Goal: Information Seeking & Learning: Learn about a topic

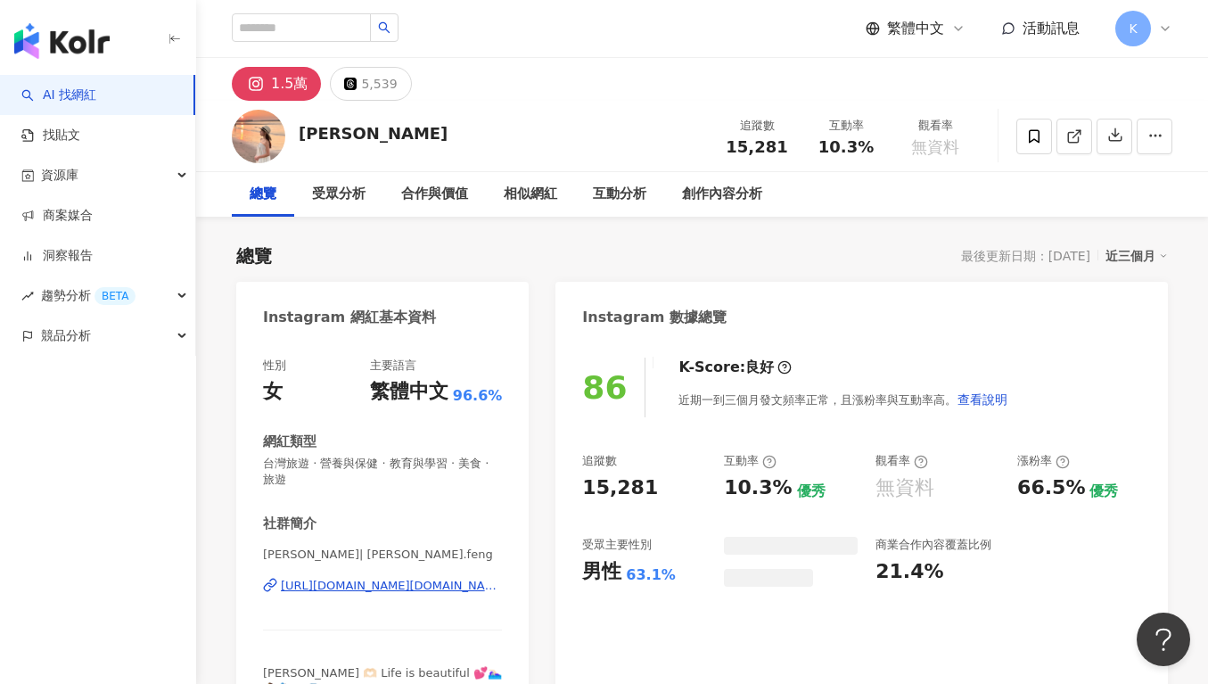
scroll to position [110, 0]
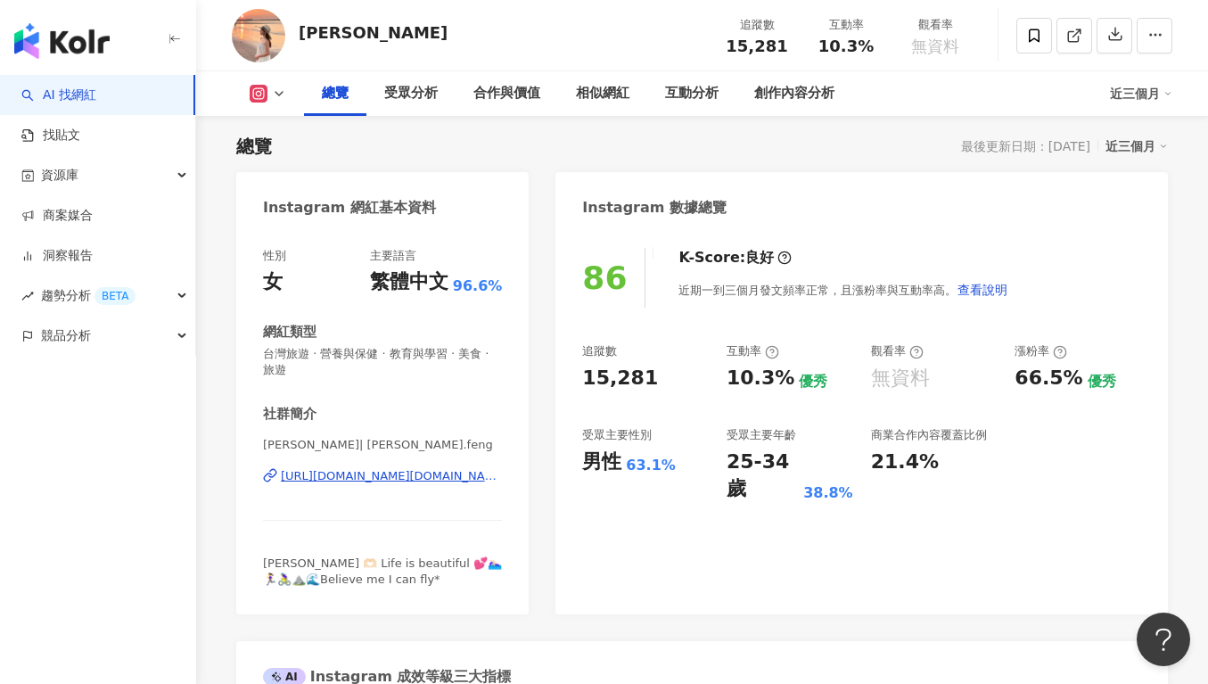
click at [1147, 144] on div "近三個月" at bounding box center [1136, 146] width 62 height 23
click at [1139, 211] on link "近六個月" at bounding box center [1145, 219] width 50 height 20
click at [1140, 138] on div "近六個月" at bounding box center [1136, 146] width 62 height 23
click at [1049, 191] on div "Instagram 數據總覽" at bounding box center [861, 201] width 612 height 58
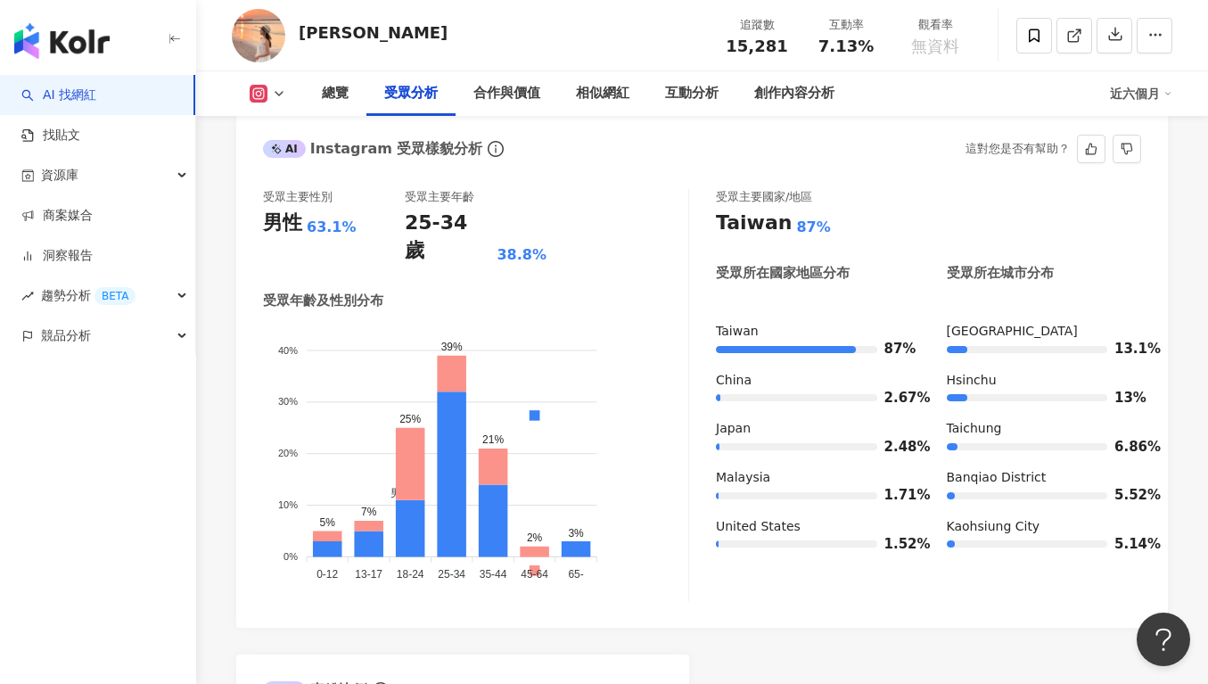
scroll to position [1549, 0]
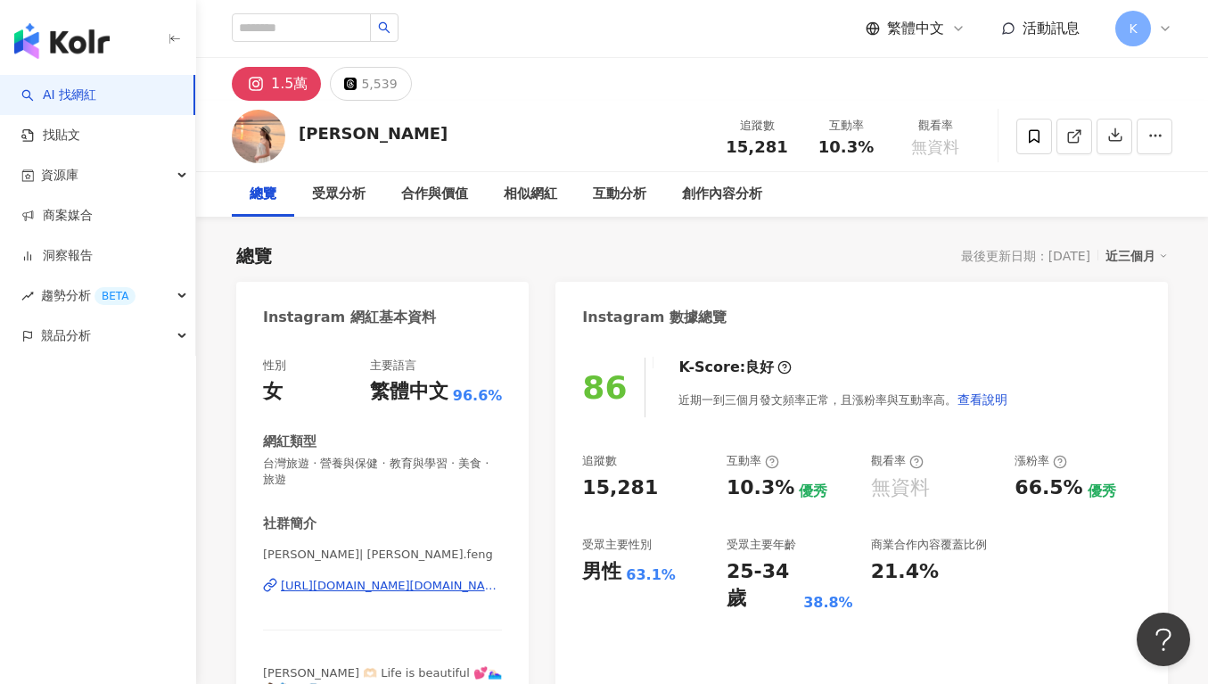
scroll to position [110, 0]
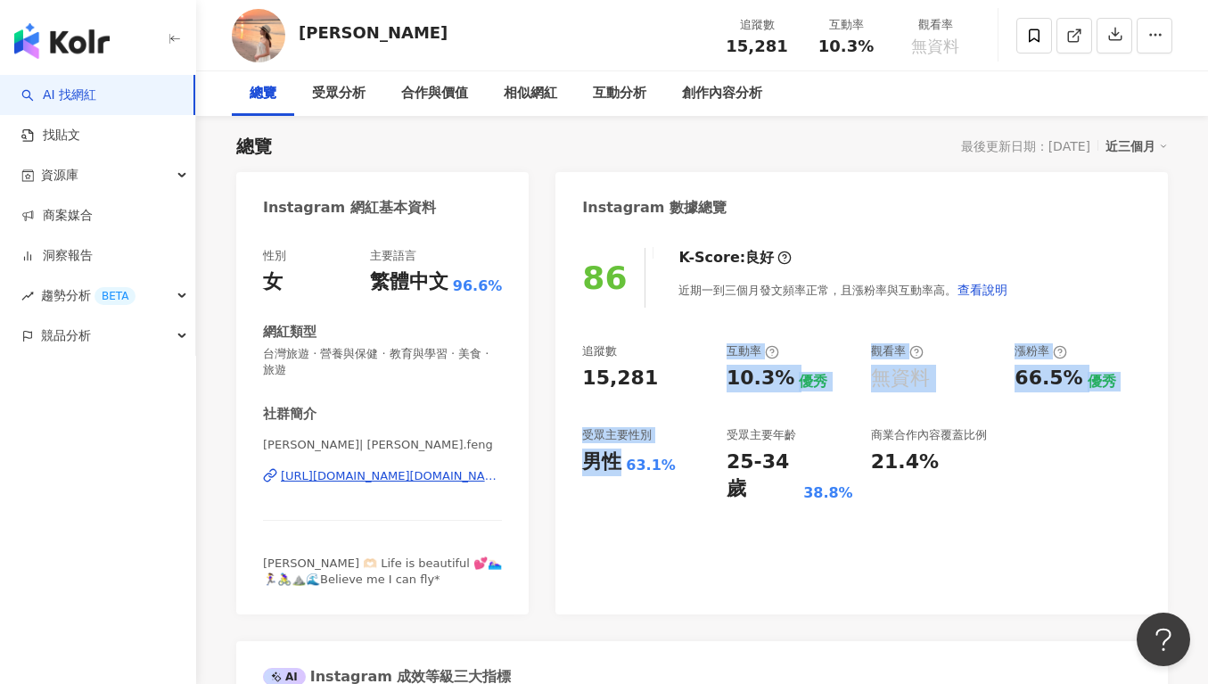
click at [564, 487] on div "86 K-Score : 良好 近期一到三個月發文頻率正常，且漲粉率與互動率高。 查看說明 追蹤數 15,281 互動率 10.3% 優秀 觀看率 無資料 漲…" at bounding box center [861, 422] width 612 height 384
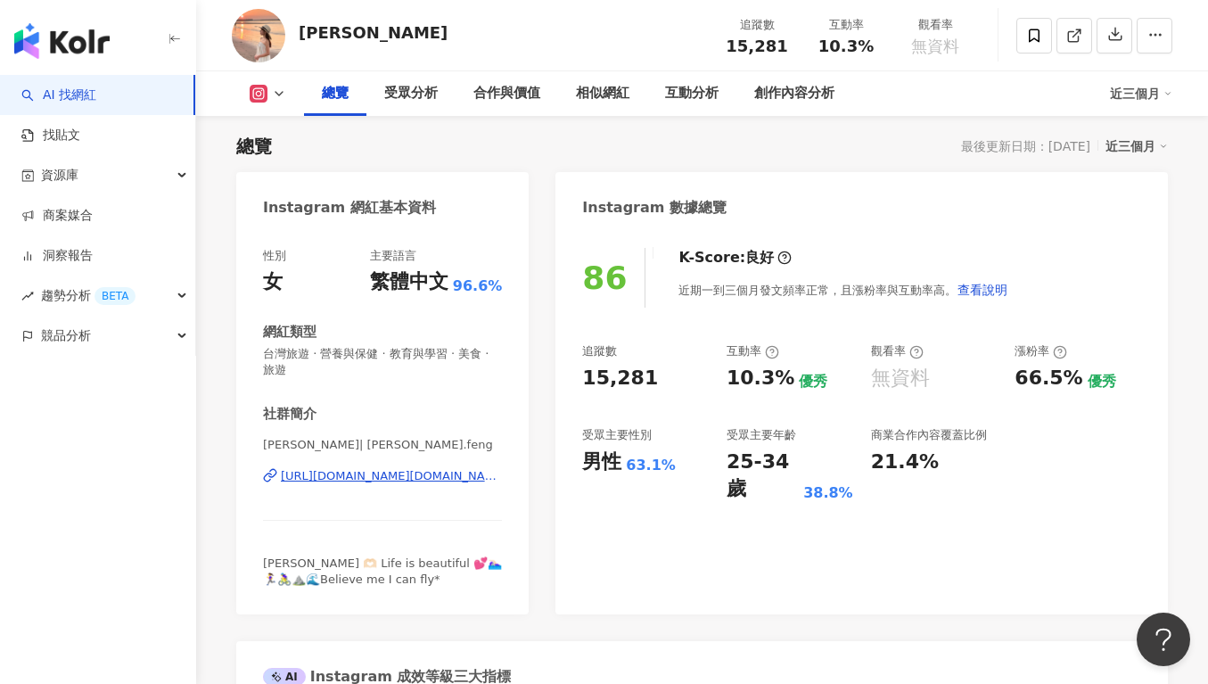
click at [652, 437] on div "受眾主要性別" at bounding box center [617, 435] width 70 height 16
drag, startPoint x: 644, startPoint y: 374, endPoint x: 554, endPoint y: 381, distance: 91.1
copy div "15,281"
click at [758, 347] on div "互動率" at bounding box center [752, 351] width 53 height 16
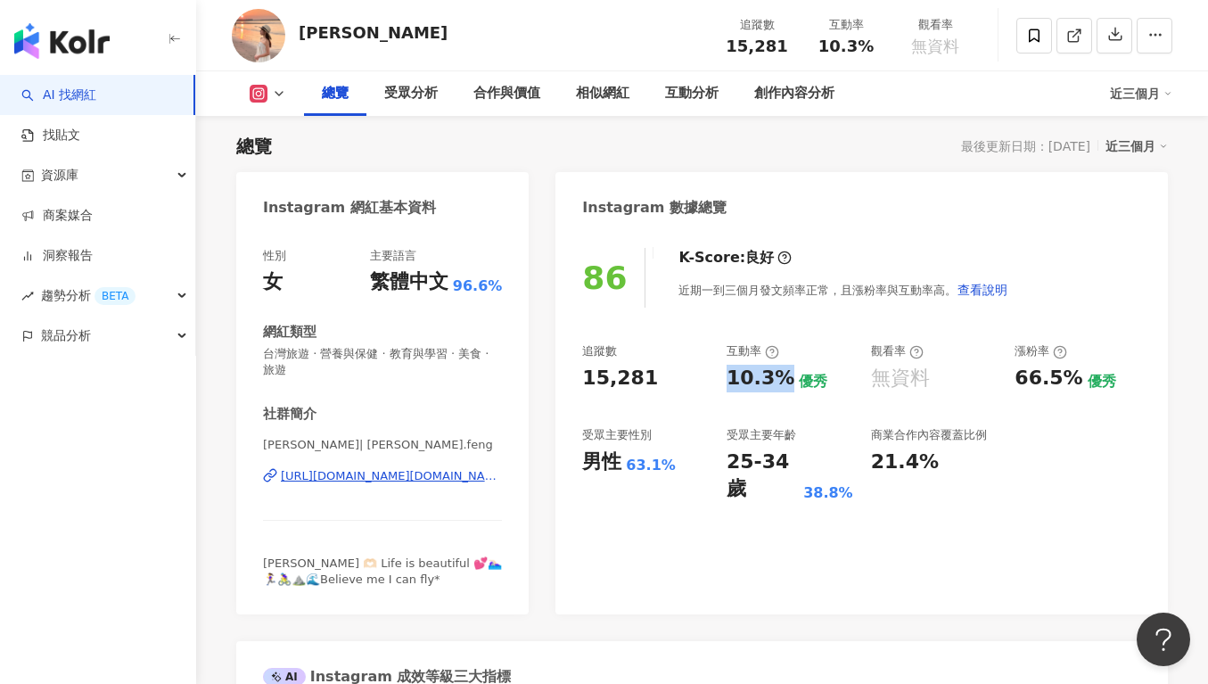
drag, startPoint x: 730, startPoint y: 375, endPoint x: 779, endPoint y: 378, distance: 49.1
click at [779, 378] on div "10.3%" at bounding box center [760, 379] width 68 height 28
copy div "10.3%"
click at [851, 406] on div "追蹤數 15,281 互動率 10.3% 優秀 觀看率 無資料 漲粉率 66.5% 優秀 受眾主要性別 男性 63.1% 受眾主要年齡 25-34 歲 38.…" at bounding box center [861, 423] width 559 height 160
copy div "https://www.instagram.com/yiwei.feng/"
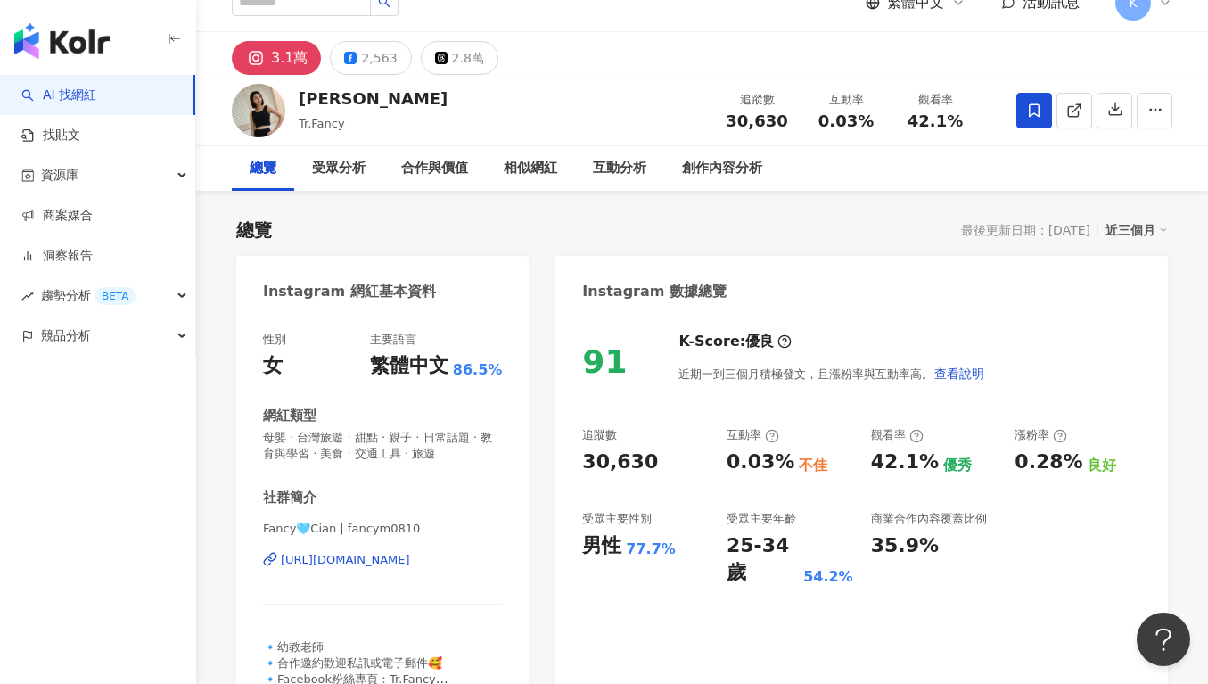
click at [787, 466] on div "追蹤數 30,630 互動率 0.03% 不佳 觀看率 42.1% 優秀 漲粉率 0.28% 良好 受眾主要性別 男性 77.7% 受眾主要年齡 25-34 …" at bounding box center [861, 507] width 559 height 160
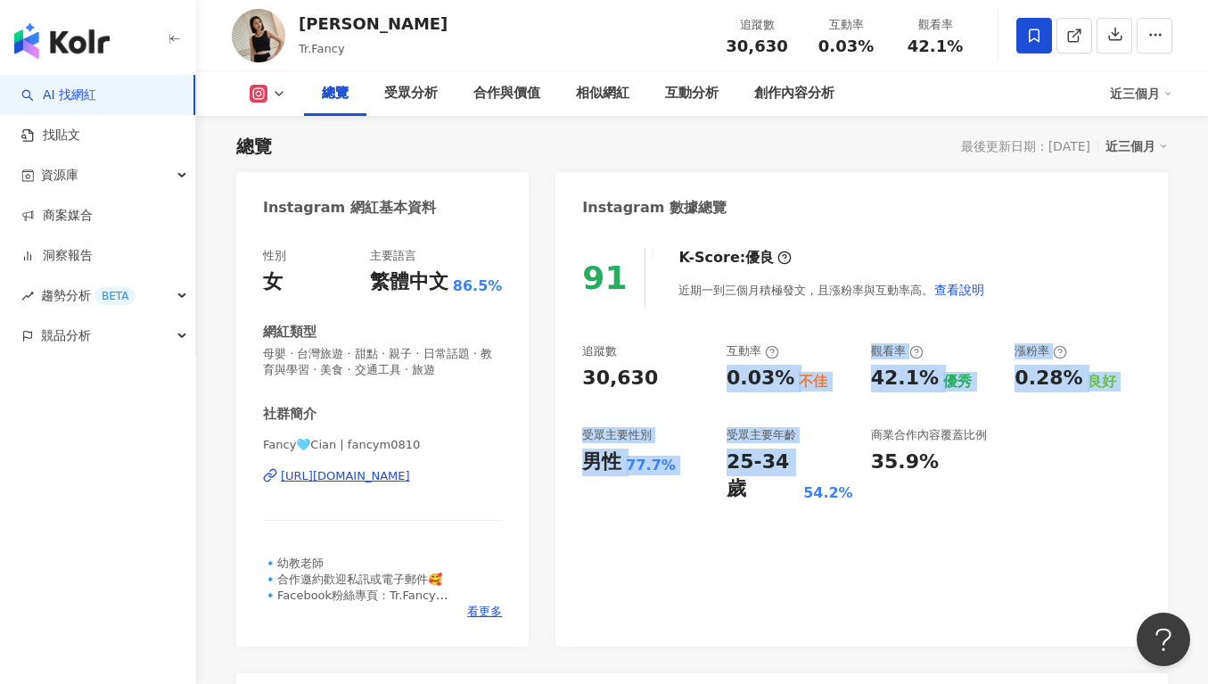
click at [764, 419] on div "追蹤數 30,630 互動率 0.03% 不佳 觀看率 42.1% 優秀 漲粉率 0.28% 良好 受眾主要性別 男性 77.7% 受眾主要年齡 25-34 …" at bounding box center [861, 423] width 559 height 160
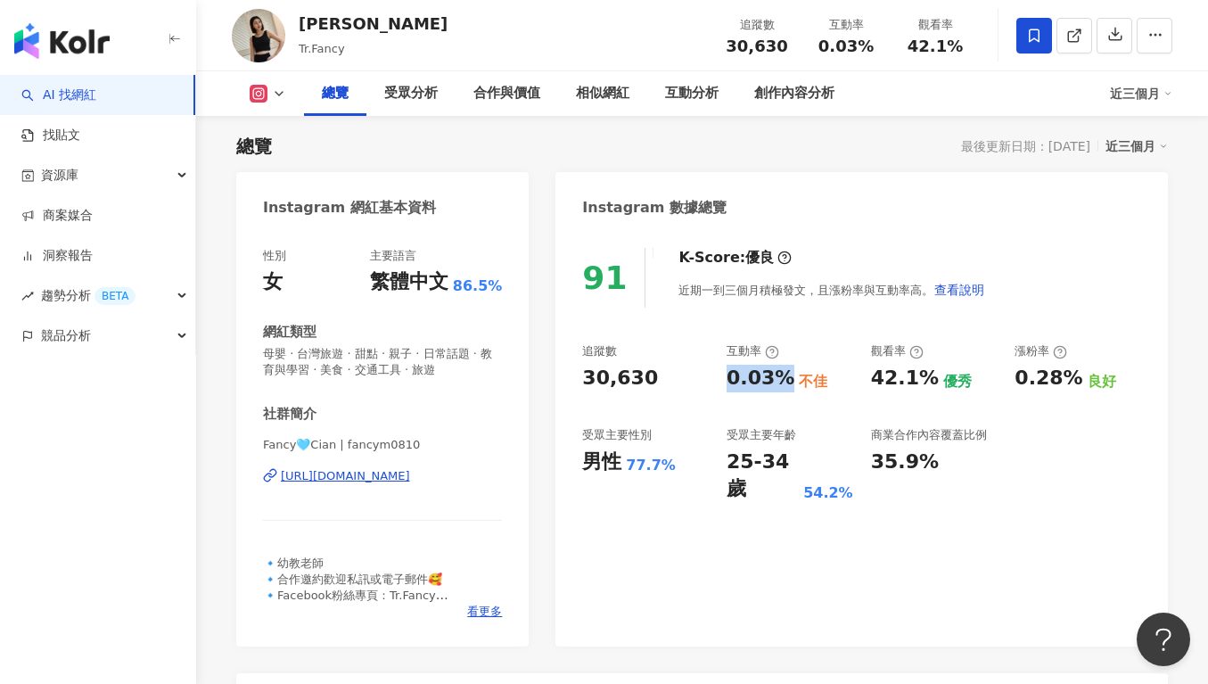
drag, startPoint x: 728, startPoint y: 378, endPoint x: 776, endPoint y: 378, distance: 47.2
click at [776, 379] on div "0.03%" at bounding box center [760, 379] width 68 height 28
copy div "0.03%"
click at [824, 346] on div "互動率" at bounding box center [789, 351] width 127 height 16
drag, startPoint x: 720, startPoint y: 383, endPoint x: 791, endPoint y: 382, distance: 70.4
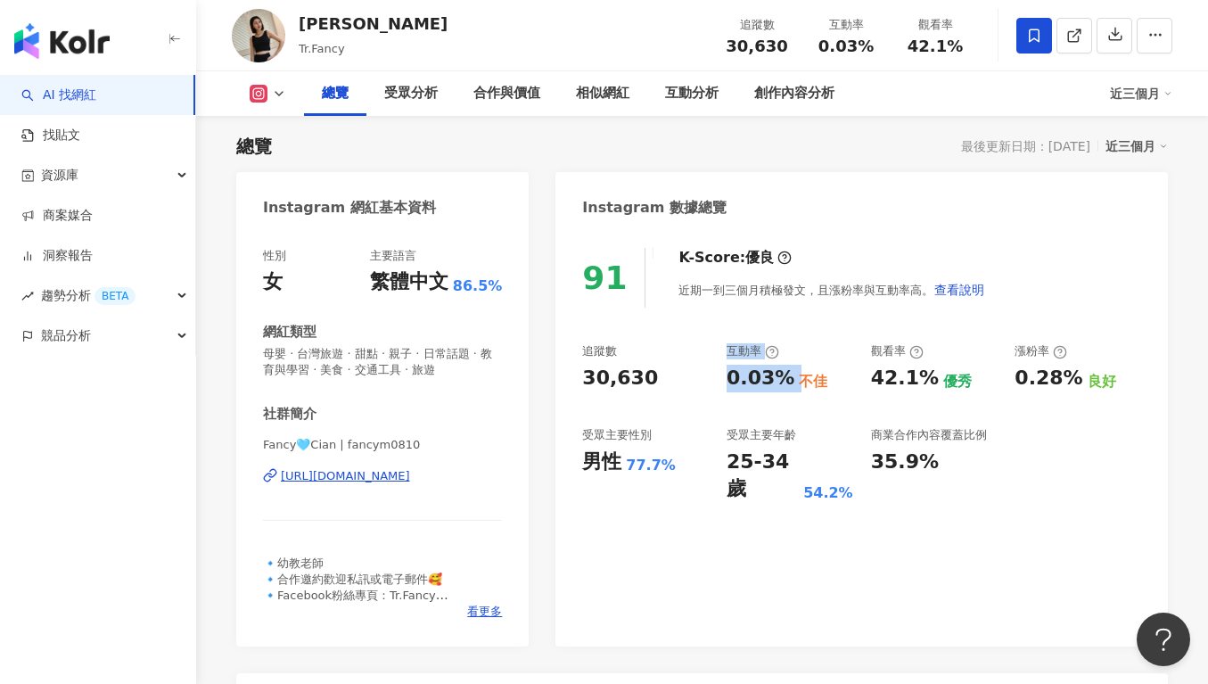
click at [791, 382] on div "追蹤數 30,630 互動率 0.03% 不佳 觀看率 42.1% 優秀 漲粉率 0.28% 良好 受眾主要性別 男性 77.7% 受眾主要年齡 25-34 …" at bounding box center [861, 423] width 559 height 160
click at [799, 382] on div "不佳" at bounding box center [813, 382] width 29 height 20
drag, startPoint x: 737, startPoint y: 377, endPoint x: 790, endPoint y: 377, distance: 52.6
click at [790, 377] on div "0.03% 不佳" at bounding box center [789, 379] width 127 height 28
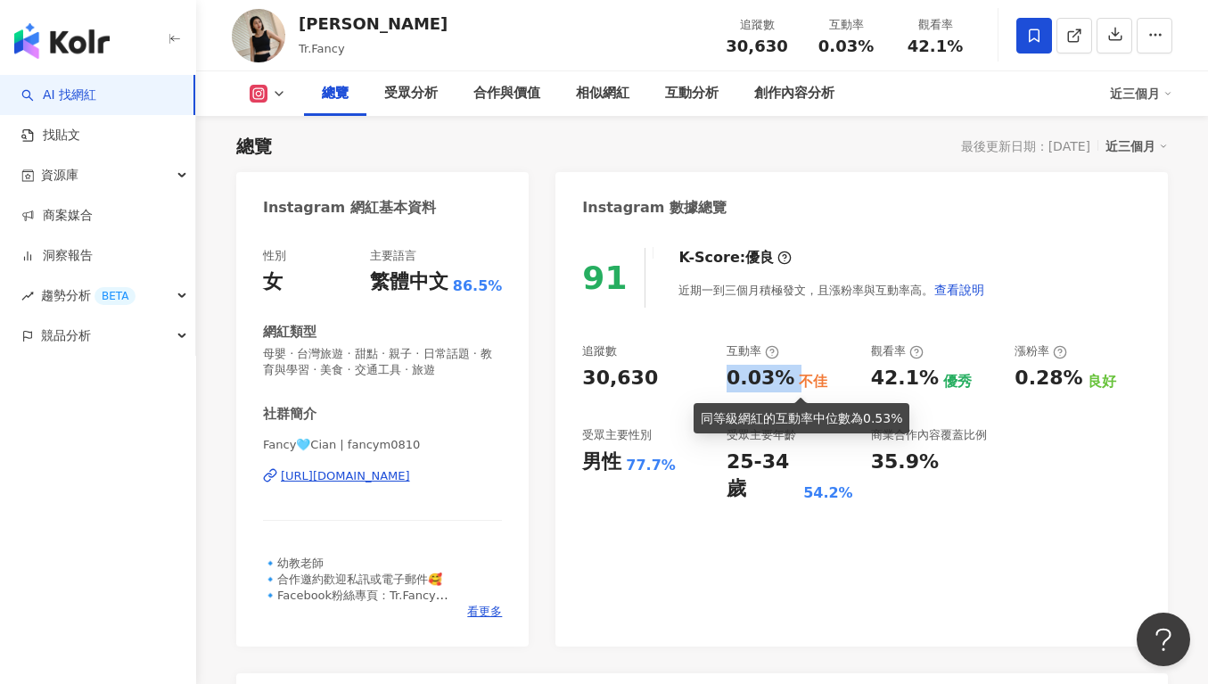
copy div "0.03%"
click at [943, 383] on div "優秀" at bounding box center [957, 382] width 29 height 20
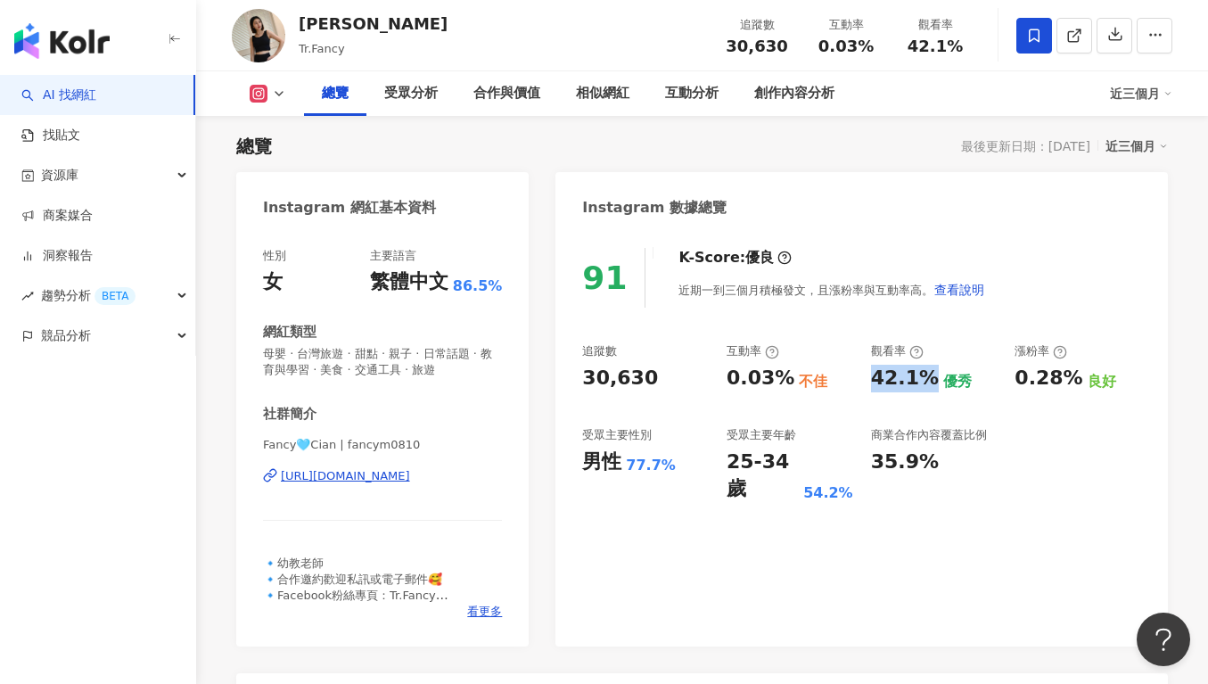
drag, startPoint x: 864, startPoint y: 382, endPoint x: 920, endPoint y: 379, distance: 56.3
click at [921, 379] on div "追蹤數 30,630 互動率 0.03% 不佳 觀看率 42.1% 優秀 漲粉率 0.28% 良好 受眾主要性別 男性 77.7% 受眾主要年齡 25-34 …" at bounding box center [861, 423] width 559 height 160
copy div "42.1%"
click at [691, 318] on div "91 K-Score : 優良 近期一到三個月積極發文，且漲粉率與互動率高。 查看說明 追蹤數 30,630 互動率 0.03% 不佳 觀看率 42.1% 優…" at bounding box center [861, 438] width 612 height 416
drag, startPoint x: 659, startPoint y: 369, endPoint x: 636, endPoint y: 375, distance: 23.1
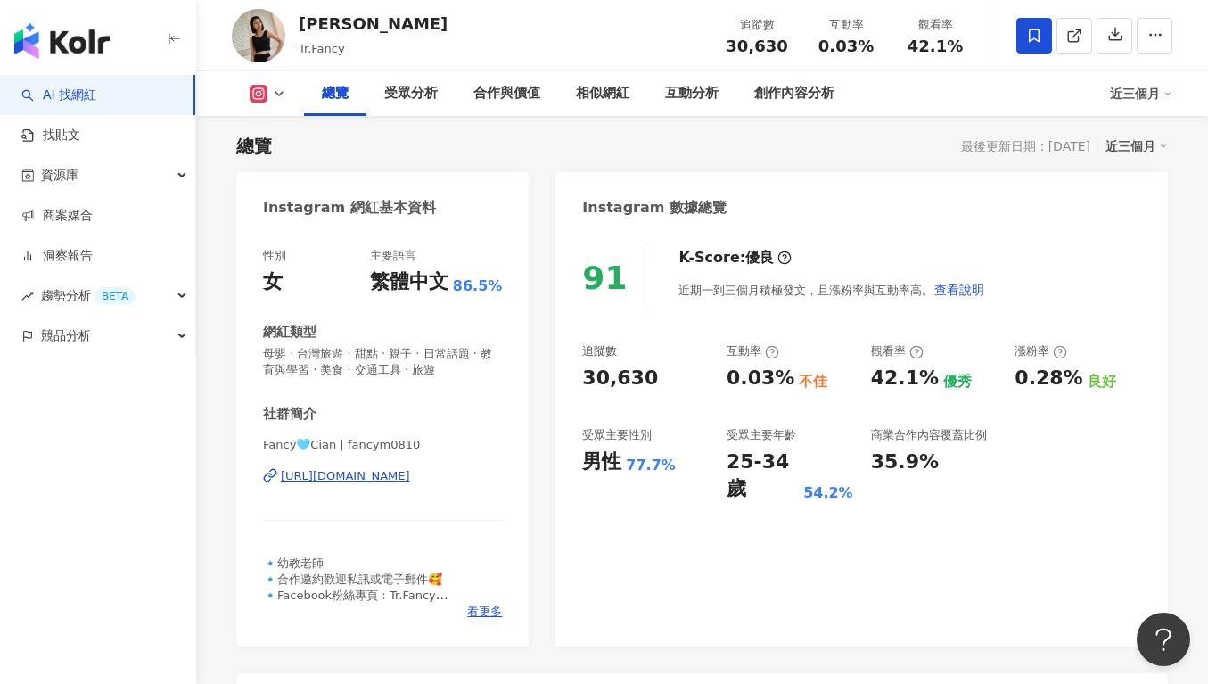
click at [659, 373] on div "30,630" at bounding box center [645, 379] width 127 height 28
drag, startPoint x: 636, startPoint y: 375, endPoint x: 561, endPoint y: 377, distance: 75.8
click at [561, 377] on div "91 K-Score : 優良 近期一到三個月積極發文，且漲粉率與互動率高。 查看說明 追蹤數 30,630 互動率 0.03% 不佳 觀看率 42.1% 優…" at bounding box center [861, 438] width 612 height 416
copy div "30,630"
copy div "[URL][DOMAIN_NAME]"
